Goal: Task Accomplishment & Management: Manage account settings

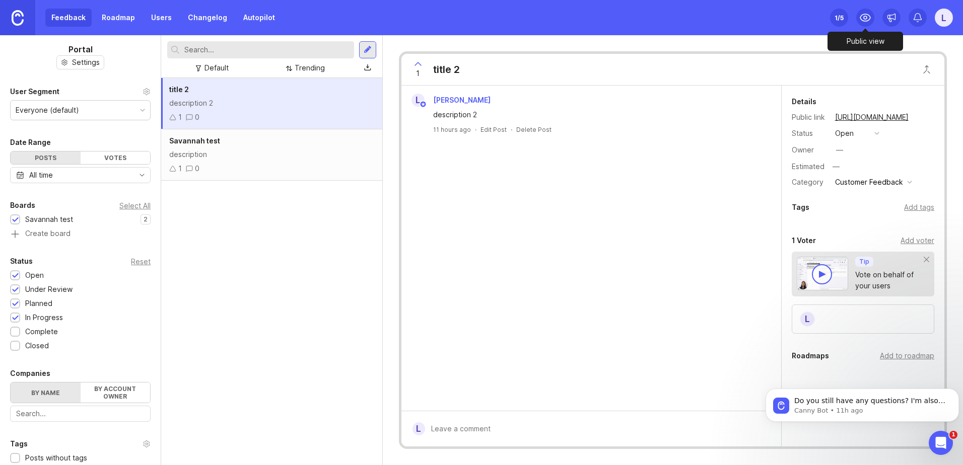
click at [865, 22] on icon at bounding box center [865, 18] width 12 height 12
click at [867, 18] on icon at bounding box center [865, 18] width 12 height 12
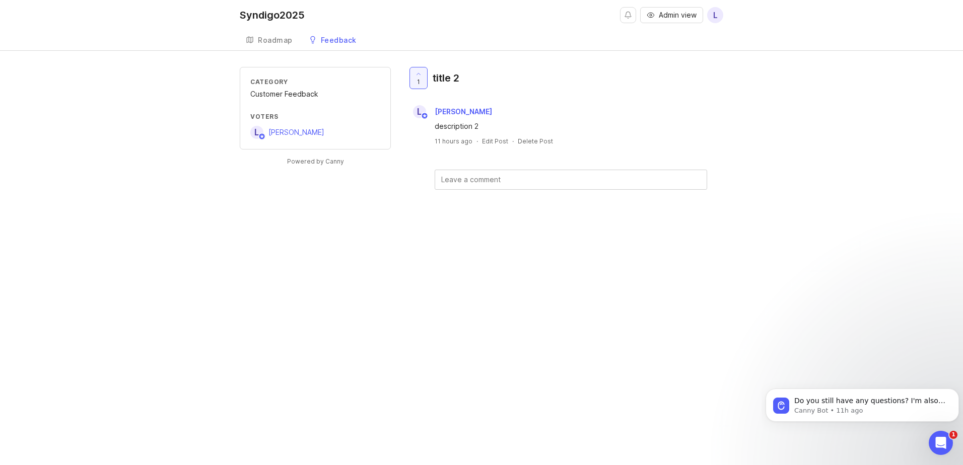
click at [679, 275] on div "Syndigo2025 Admin view L Create Roadmap Feedback Savannah test Category Custome…" at bounding box center [481, 232] width 963 height 465
drag, startPoint x: 263, startPoint y: 95, endPoint x: 337, endPoint y: 94, distance: 74.5
click at [337, 94] on div "Customer Feedback" at bounding box center [315, 94] width 130 height 11
drag, startPoint x: 435, startPoint y: 126, endPoint x: 487, endPoint y: 123, distance: 53.0
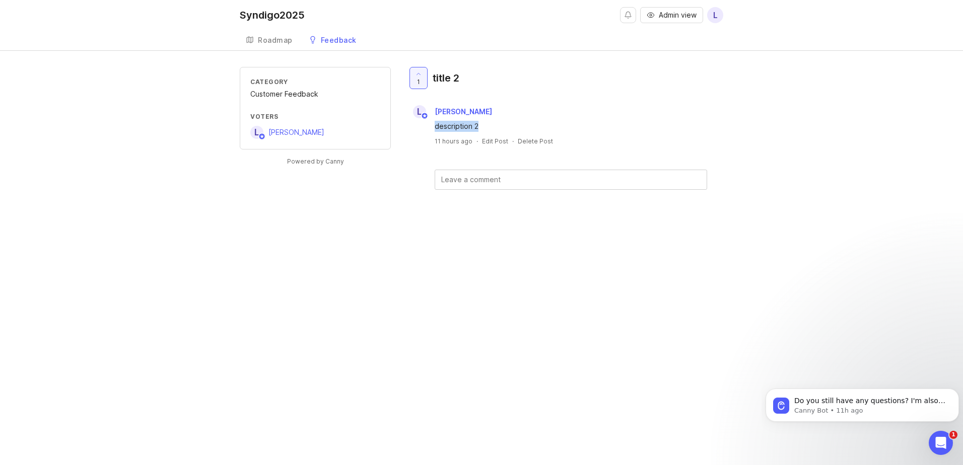
click at [487, 123] on div "description 2" at bounding box center [571, 126] width 272 height 11
drag, startPoint x: 436, startPoint y: 126, endPoint x: 478, endPoint y: 125, distance: 42.3
click at [478, 125] on div "description 2" at bounding box center [571, 126] width 272 height 11
click at [481, 124] on div "description 2" at bounding box center [571, 126] width 272 height 11
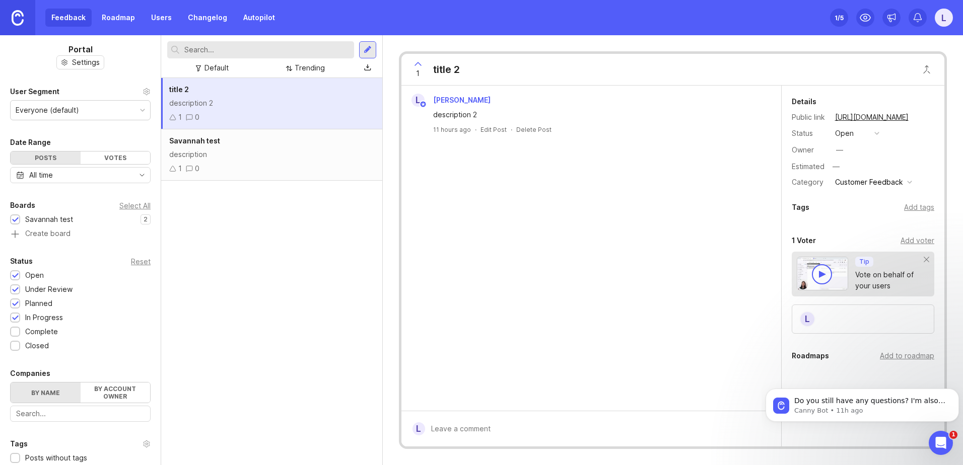
click at [289, 151] on div "description" at bounding box center [271, 154] width 205 height 11
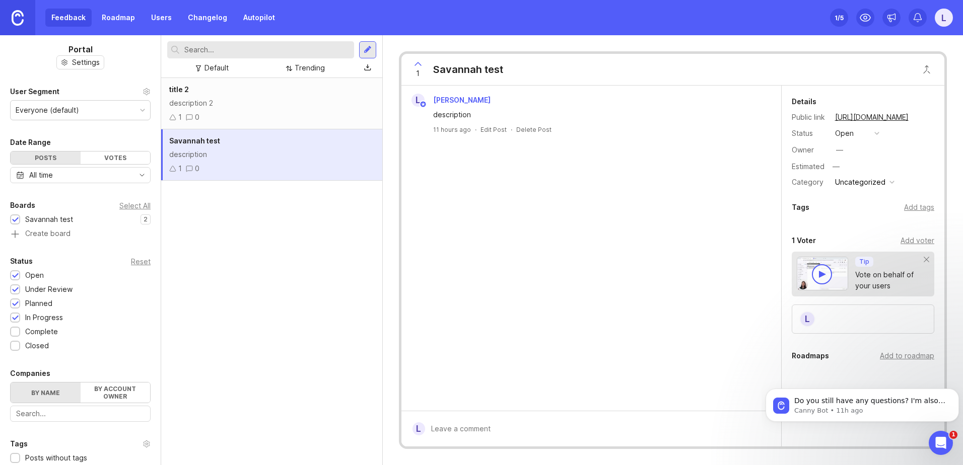
click at [853, 180] on div "Uncategorized" at bounding box center [860, 182] width 50 height 11
click at [852, 208] on li "Customer Feedback" at bounding box center [864, 204] width 64 height 27
click at [221, 316] on div "title 2 description 2 1 0 Savannah test description 1 0" at bounding box center [271, 271] width 221 height 387
click at [286, 299] on div "title 2 description 2 1 0 Savannah test description 1 0" at bounding box center [271, 271] width 221 height 387
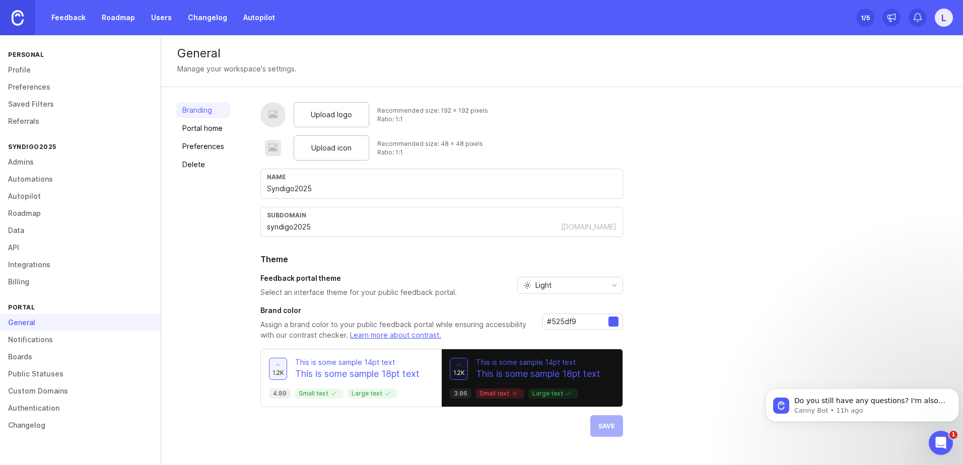
click at [35, 355] on link "Boards" at bounding box center [80, 356] width 161 height 17
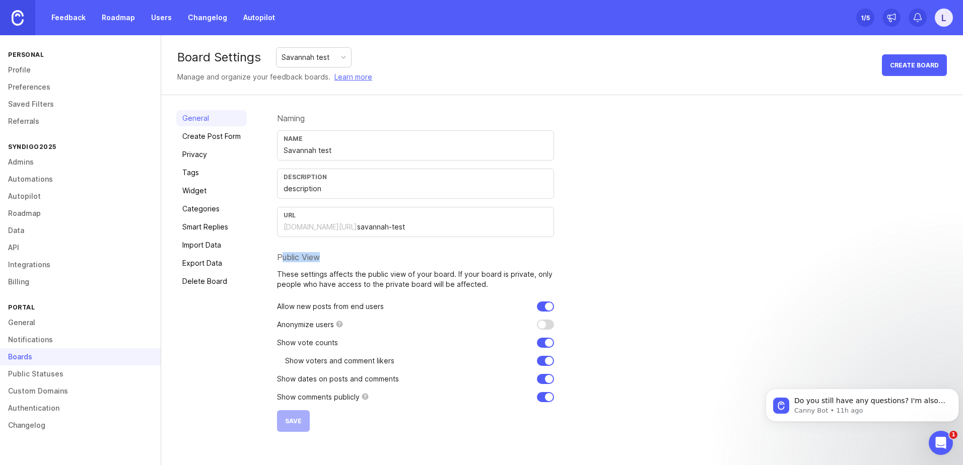
drag, startPoint x: 282, startPoint y: 257, endPoint x: 327, endPoint y: 256, distance: 44.8
click at [327, 256] on div "Public View" at bounding box center [415, 257] width 277 height 8
click at [545, 395] on input "checkbox" at bounding box center [545, 397] width 17 height 10
checkbox input "true"
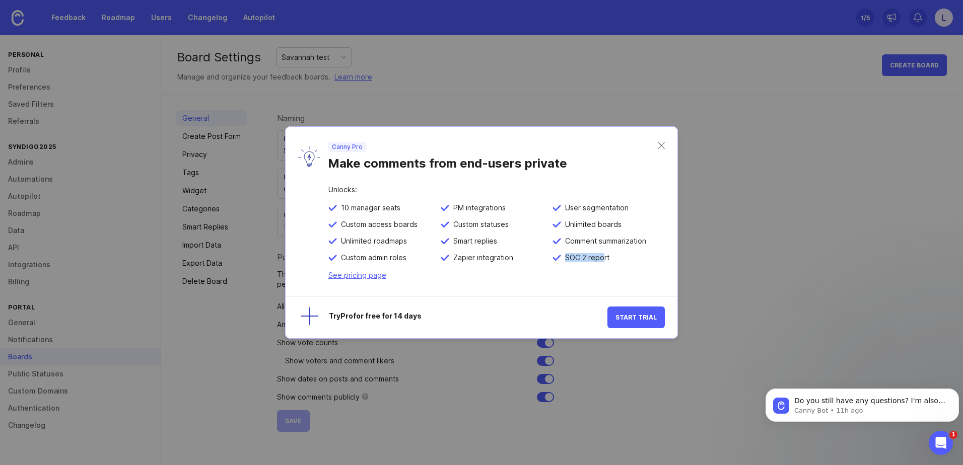
drag, startPoint x: 566, startPoint y: 255, endPoint x: 606, endPoint y: 255, distance: 40.3
click at [606, 255] on span "SOC 2 report" at bounding box center [585, 257] width 48 height 9
click at [608, 255] on span "SOC 2 report" at bounding box center [585, 257] width 48 height 9
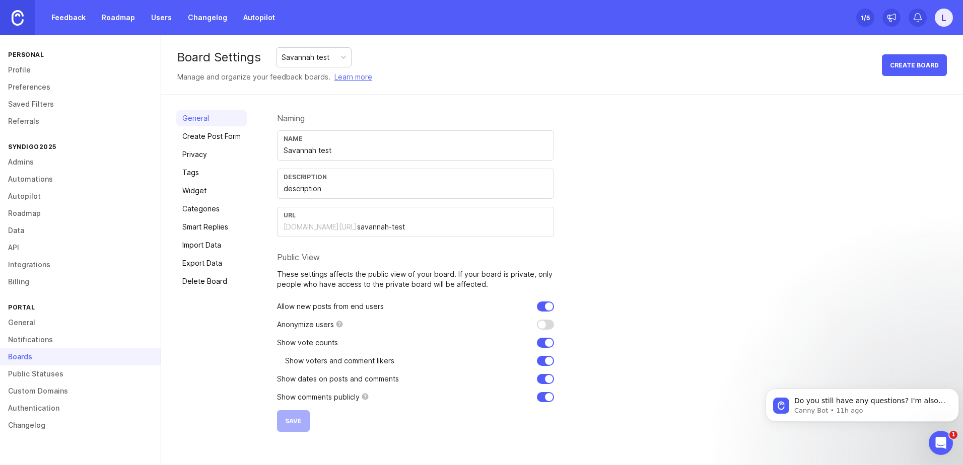
click at [936, 15] on div "L" at bounding box center [944, 18] width 18 height 18
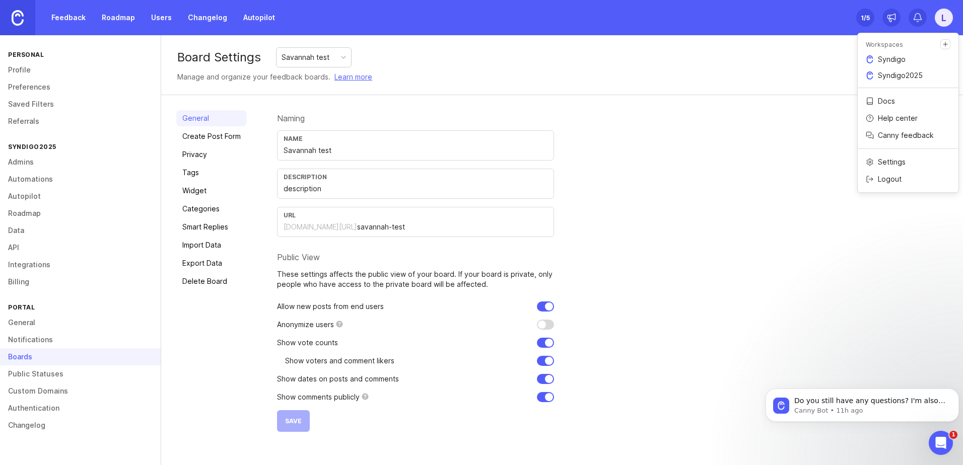
click at [876, 57] on link "Syndigo" at bounding box center [908, 59] width 101 height 16
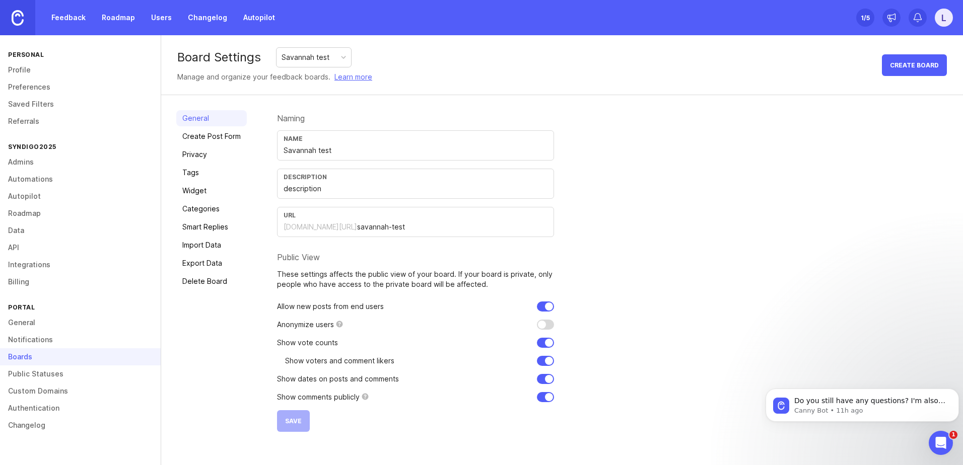
click at [940, 23] on div "L" at bounding box center [944, 18] width 18 height 18
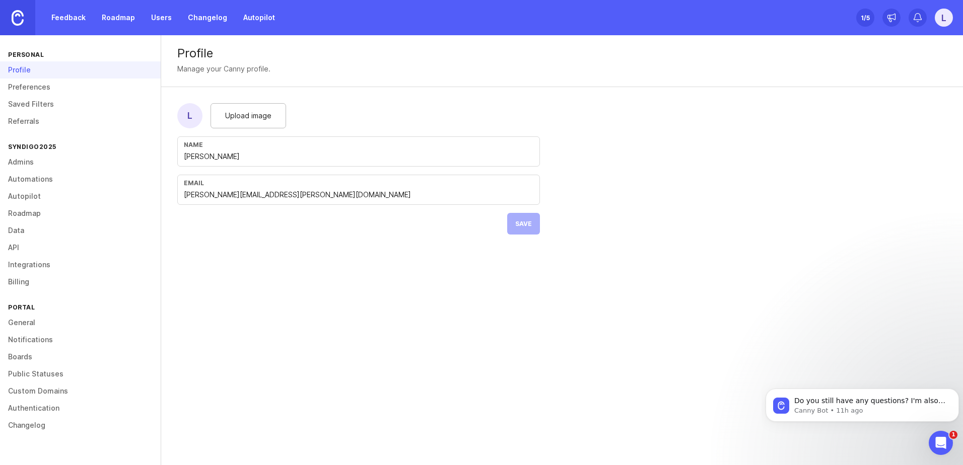
click at [447, 404] on div "Profile Manage your Canny profile. L Upload image Name Leah Allen Email leah.al…" at bounding box center [562, 250] width 802 height 430
click at [244, 297] on div "Profile Manage your Canny profile. L Upload image Name Leah Allen Email leah.al…" at bounding box center [562, 250] width 802 height 430
